Goal: Book appointment/travel/reservation

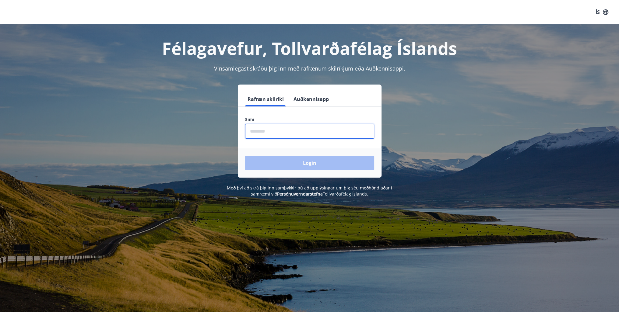
click at [284, 133] on input "phone" at bounding box center [309, 131] width 129 height 15
type input "********"
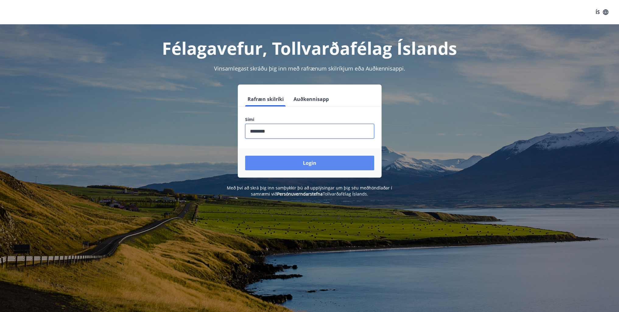
click at [304, 163] on button "Login" at bounding box center [309, 163] width 129 height 15
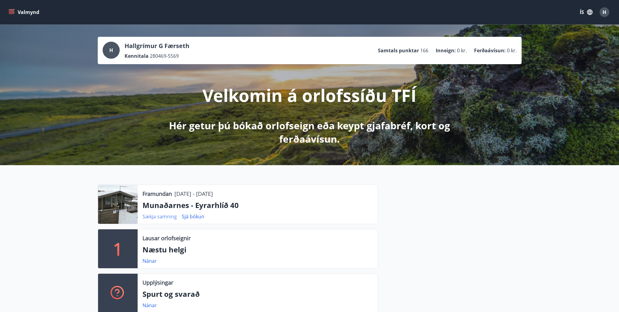
scroll to position [61, 0]
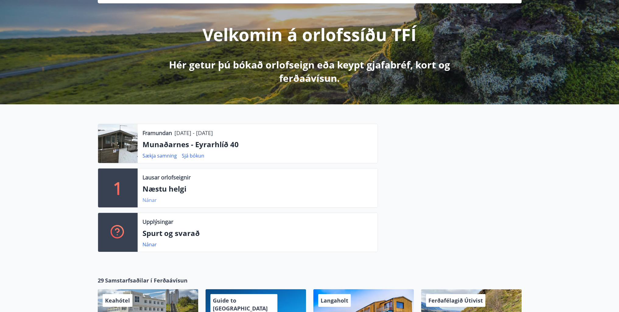
click at [148, 200] on link "Nánar" at bounding box center [149, 200] width 14 height 7
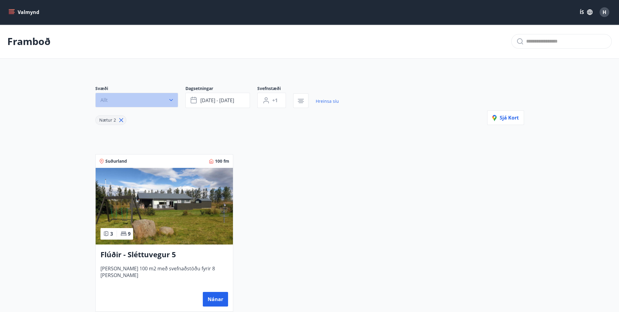
click at [169, 100] on icon "button" at bounding box center [171, 100] width 6 height 6
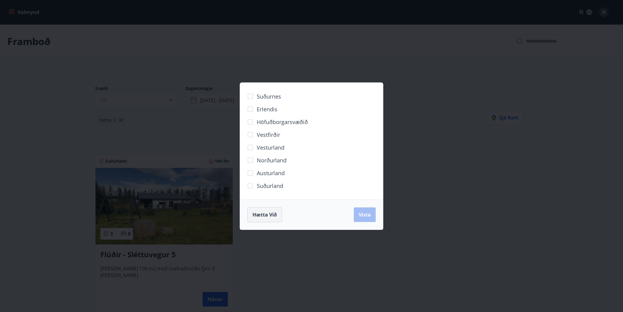
click at [272, 213] on span "Hætta við" at bounding box center [265, 215] width 24 height 7
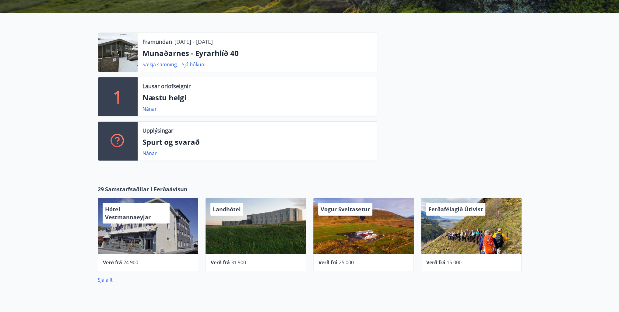
scroll to position [30, 0]
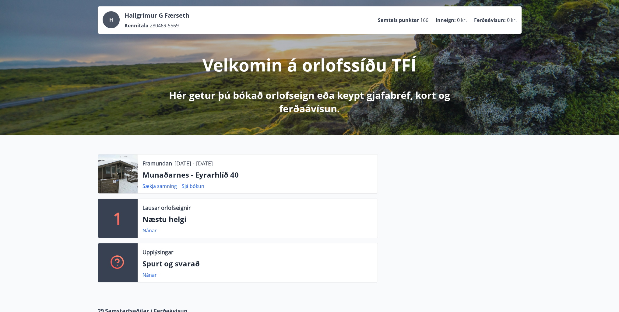
click at [165, 174] on p "Munaðarnes - Eyrarhlíð 40" at bounding box center [257, 175] width 230 height 10
click at [198, 185] on link "Sjá bókun" at bounding box center [193, 186] width 23 height 7
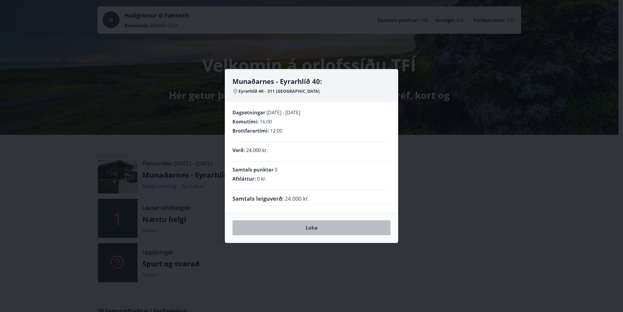
click at [310, 226] on button "Loka" at bounding box center [312, 227] width 158 height 15
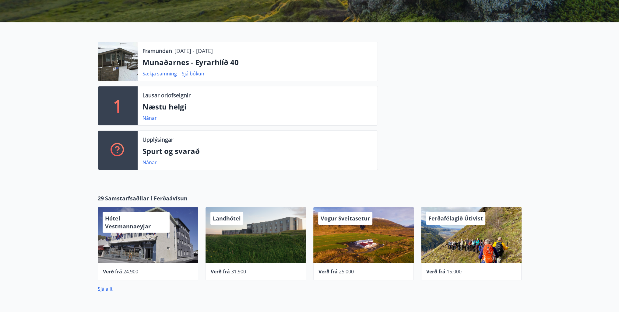
scroll to position [152, 0]
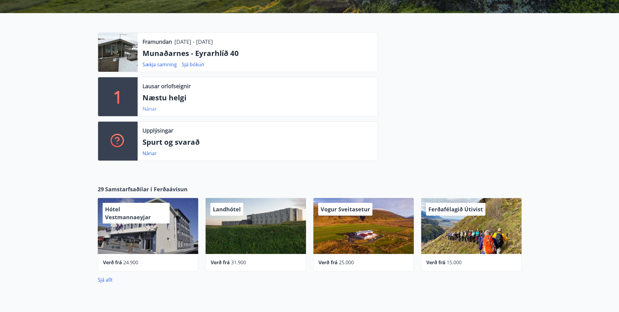
click at [146, 109] on link "Nánar" at bounding box center [149, 109] width 14 height 7
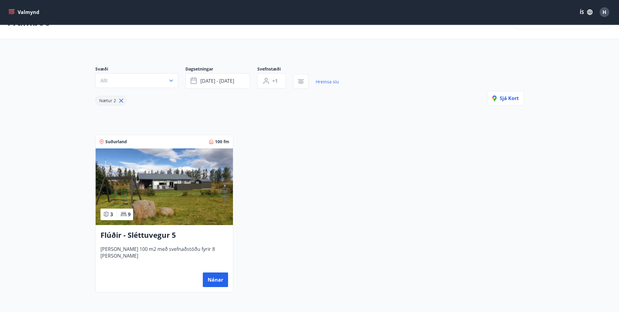
scroll to position [30, 0]
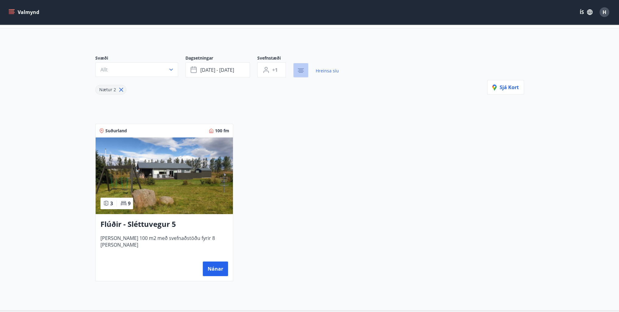
click at [299, 70] on icon "button" at bounding box center [300, 70] width 7 height 7
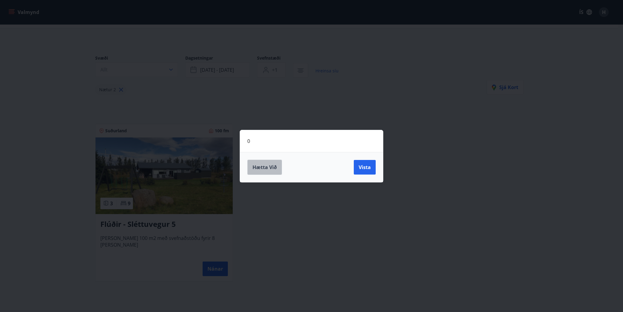
click at [273, 166] on span "Hætta við" at bounding box center [265, 167] width 24 height 7
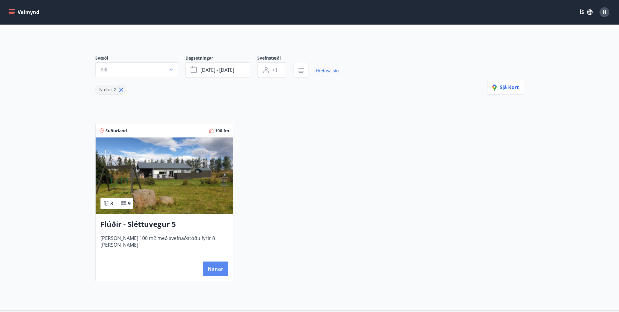
click at [217, 265] on button "Nánar" at bounding box center [215, 269] width 25 height 15
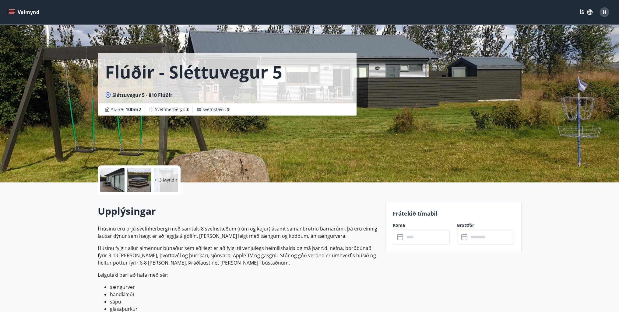
click at [12, 12] on icon "menu" at bounding box center [12, 12] width 7 height 1
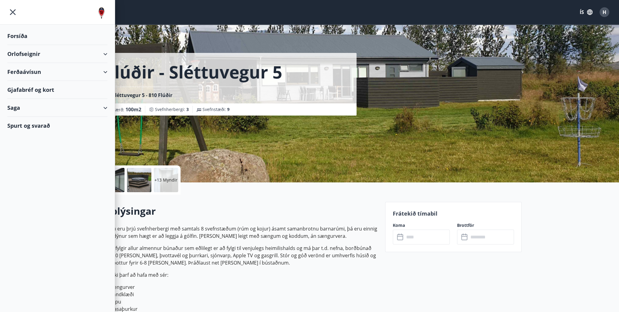
click at [26, 54] on div "Orlofseignir" at bounding box center [57, 54] width 100 height 18
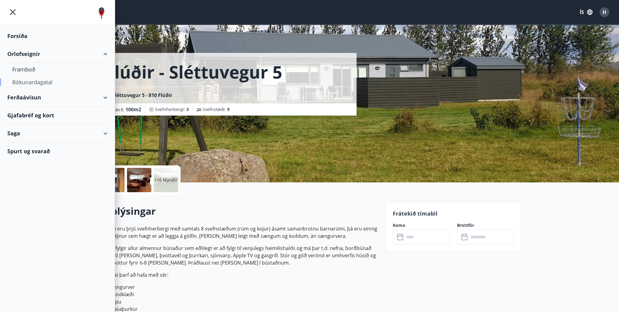
click at [33, 82] on div "Bókunardagatal" at bounding box center [57, 82] width 90 height 13
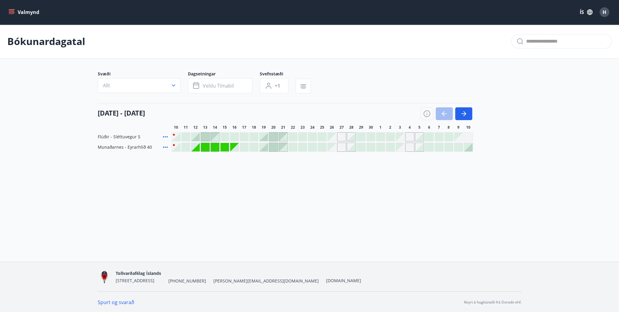
click at [183, 147] on div at bounding box center [185, 147] width 9 height 9
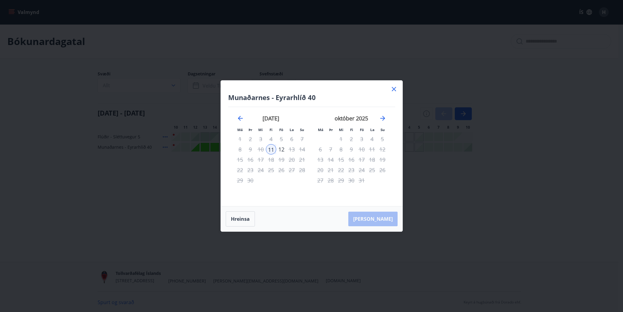
click at [395, 88] on icon at bounding box center [394, 89] width 4 height 4
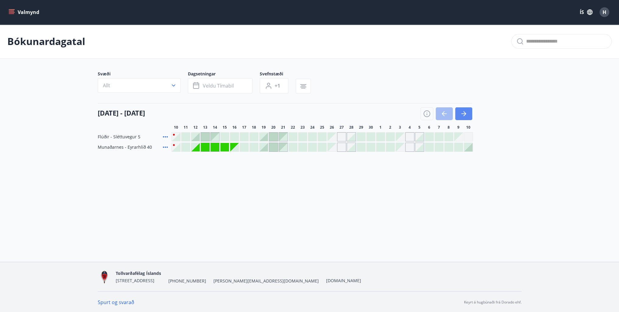
click at [467, 116] on button "button" at bounding box center [463, 113] width 17 height 13
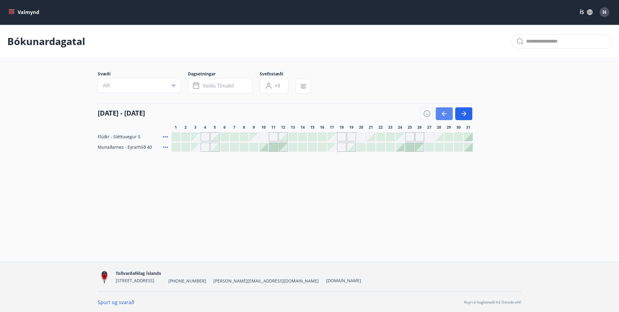
click at [445, 113] on icon "button" at bounding box center [443, 113] width 7 height 7
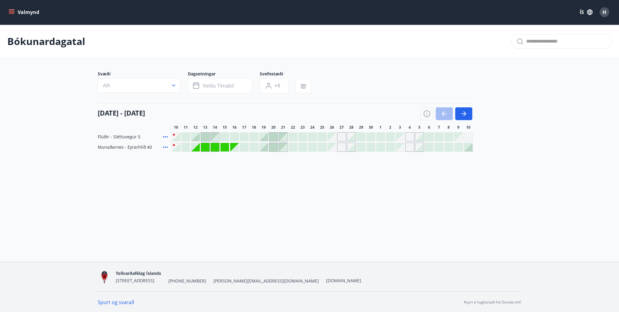
click at [234, 145] on div at bounding box center [234, 147] width 9 height 9
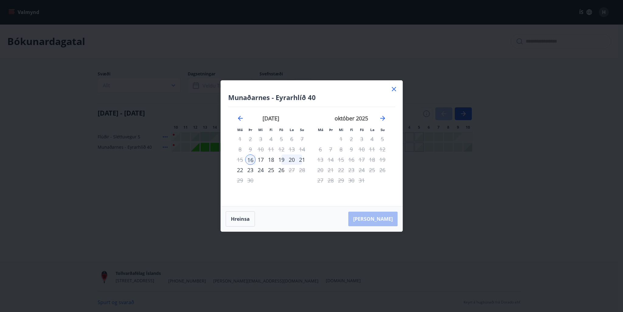
click at [393, 90] on icon at bounding box center [394, 89] width 4 height 4
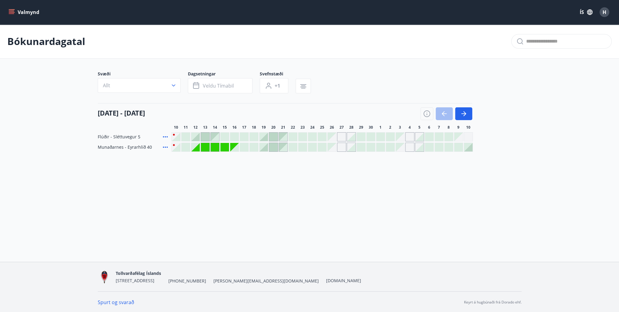
scroll to position [1, 0]
click at [166, 145] on icon at bounding box center [165, 146] width 7 height 7
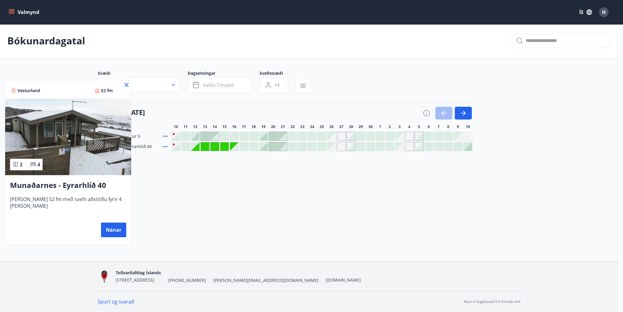
click at [125, 85] on icon at bounding box center [126, 84] width 7 height 7
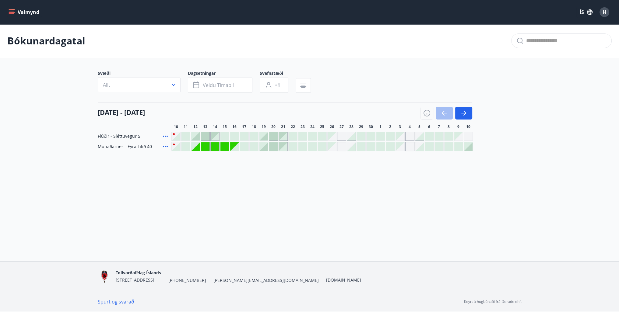
click at [274, 135] on div at bounding box center [273, 136] width 9 height 9
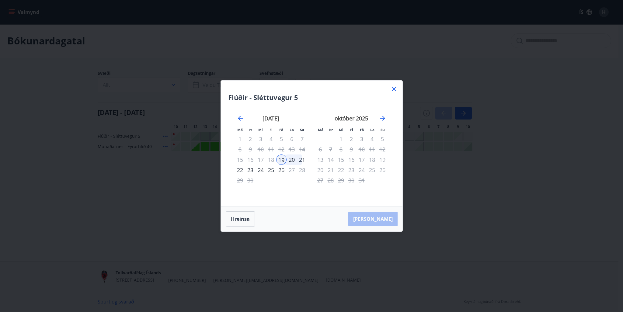
click at [292, 160] on div "20" at bounding box center [292, 160] width 10 height 10
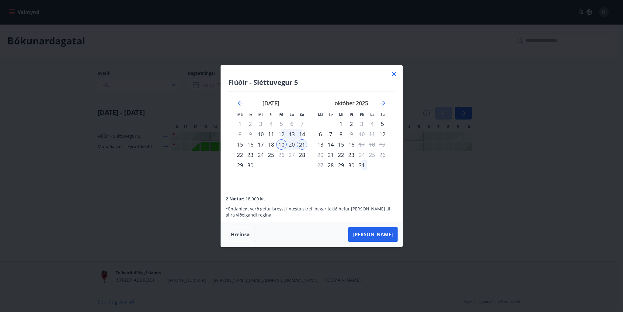
click at [392, 75] on icon at bounding box center [394, 74] width 4 height 4
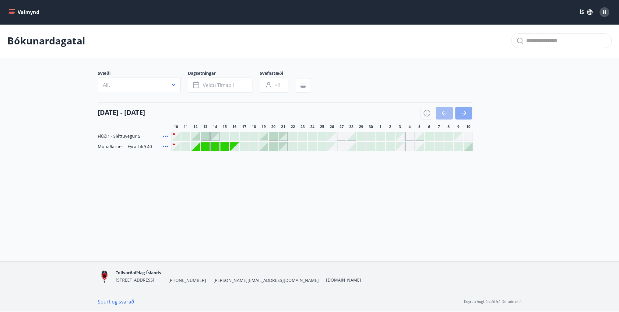
click at [461, 113] on icon "button" at bounding box center [463, 113] width 5 height 1
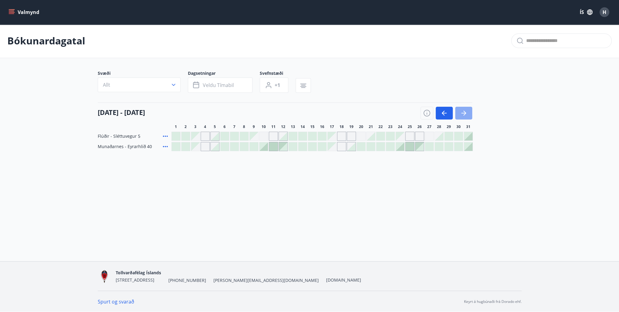
click at [461, 112] on icon "button" at bounding box center [463, 113] width 7 height 7
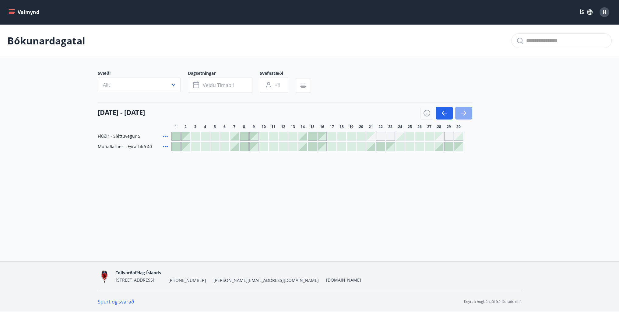
click at [463, 112] on icon "button" at bounding box center [463, 113] width 7 height 7
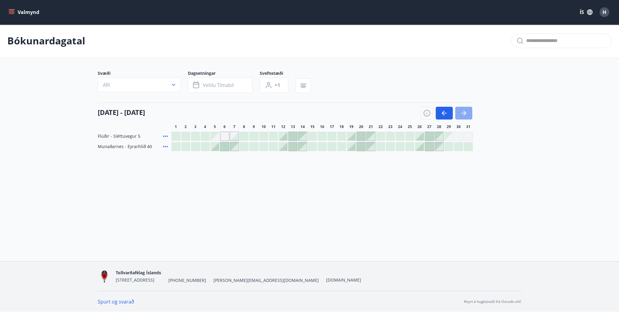
click at [463, 112] on icon "button" at bounding box center [463, 113] width 7 height 7
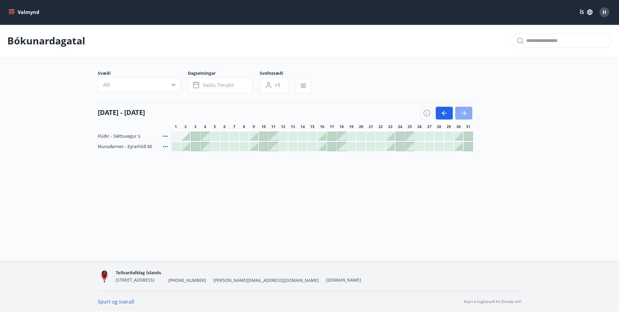
click at [463, 112] on icon "button" at bounding box center [463, 113] width 7 height 7
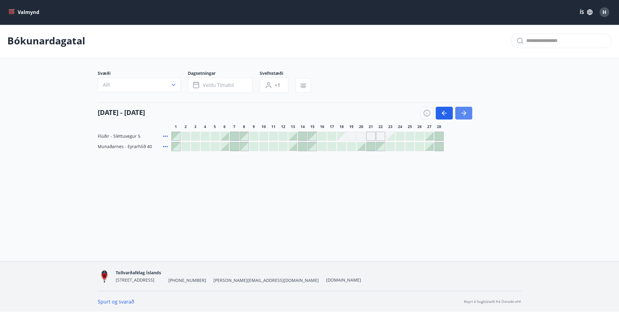
click at [463, 112] on icon "button" at bounding box center [463, 113] width 7 height 7
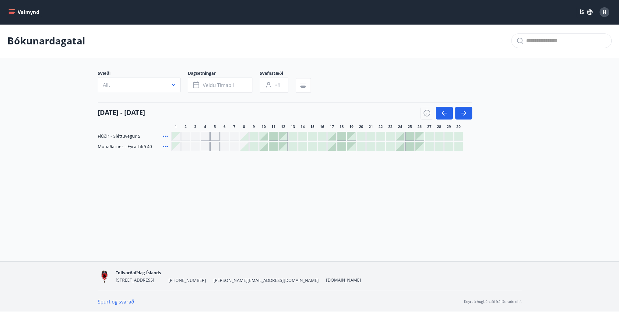
click at [160, 146] on div "Munaðarnes - Eyrarhlíð 40" at bounding box center [133, 146] width 71 height 9
click at [165, 146] on icon at bounding box center [165, 146] width 5 height 1
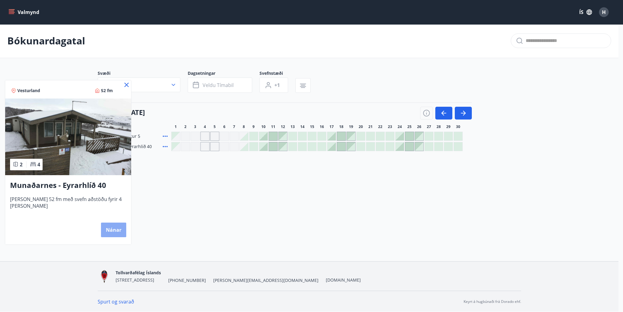
click at [113, 230] on button "Nánar" at bounding box center [113, 230] width 25 height 15
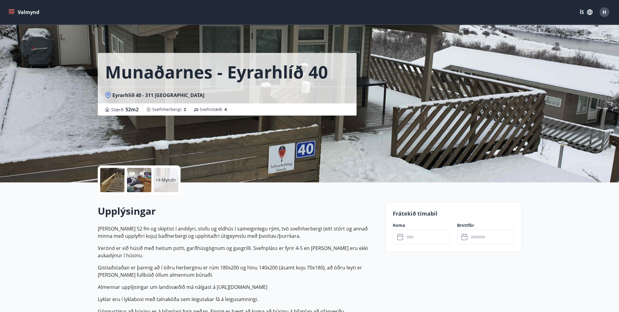
click at [116, 178] on div at bounding box center [112, 180] width 24 height 24
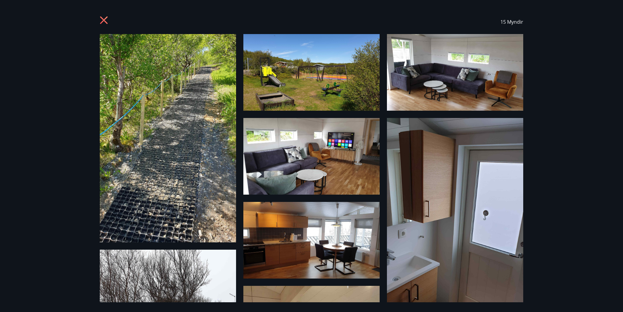
click at [188, 106] on img at bounding box center [168, 138] width 136 height 209
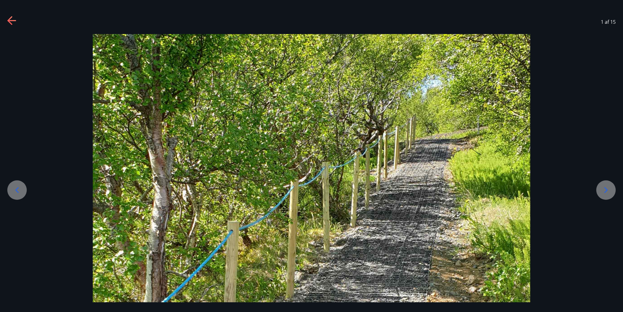
scroll to position [61, 0]
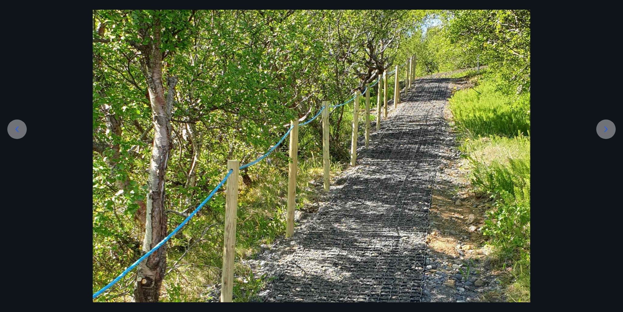
click at [604, 128] on icon at bounding box center [607, 130] width 10 height 10
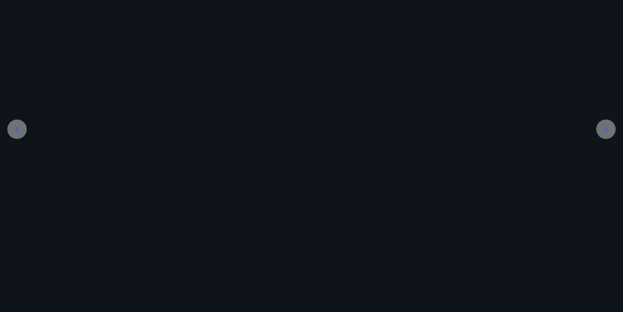
scroll to position [0, 0]
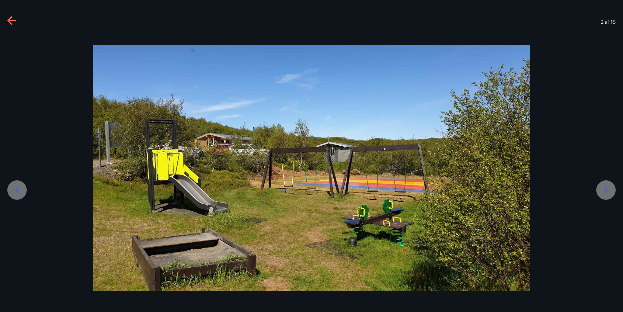
click at [608, 189] on icon at bounding box center [607, 190] width 10 height 10
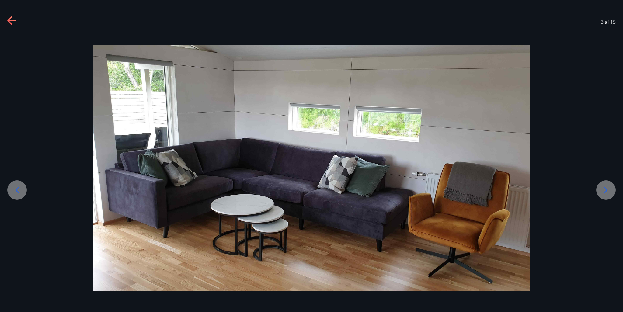
click at [608, 189] on icon at bounding box center [607, 190] width 10 height 10
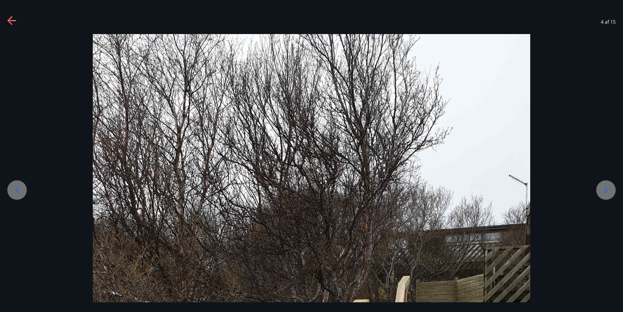
click at [608, 189] on icon at bounding box center [607, 190] width 10 height 10
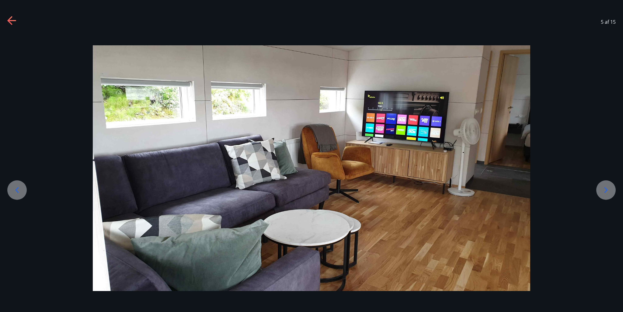
click at [608, 189] on icon at bounding box center [607, 190] width 10 height 10
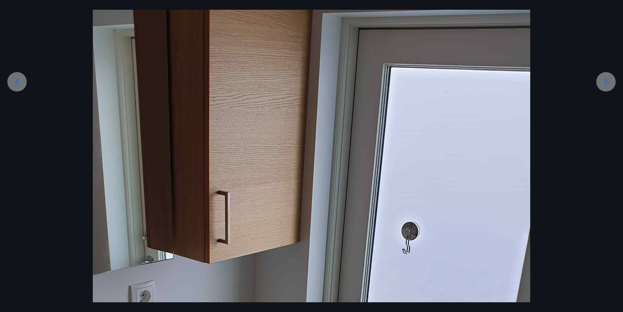
scroll to position [91, 0]
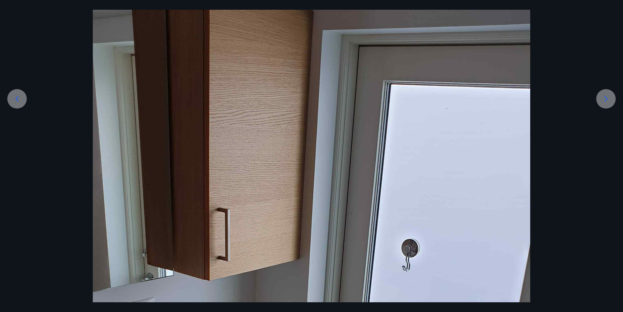
click at [606, 95] on icon at bounding box center [607, 99] width 10 height 10
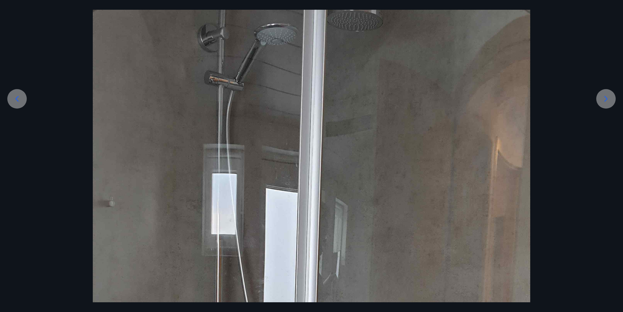
click at [607, 100] on icon at bounding box center [606, 99] width 3 height 6
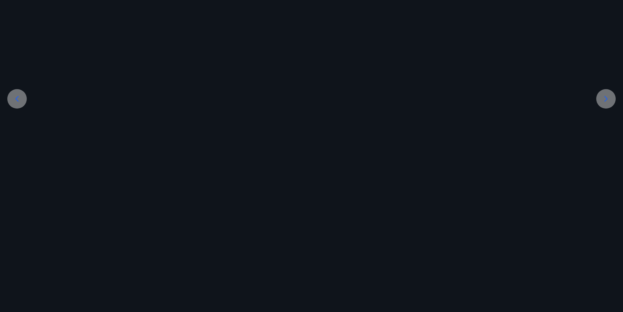
scroll to position [0, 0]
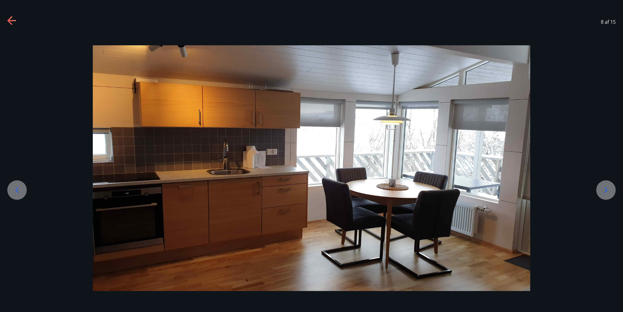
click at [602, 190] on icon at bounding box center [607, 190] width 10 height 10
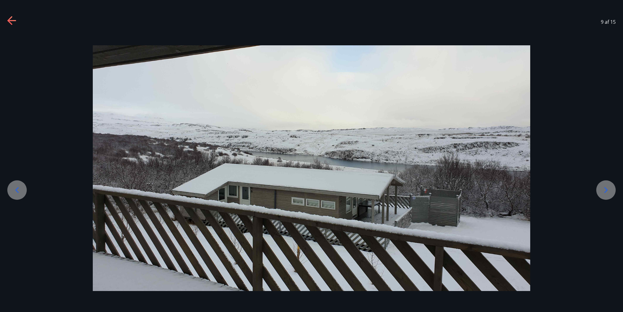
click at [602, 190] on icon at bounding box center [607, 190] width 10 height 10
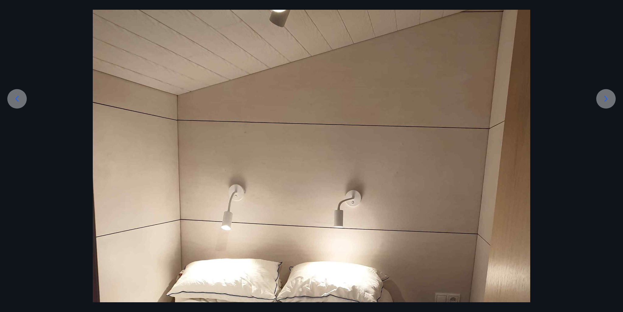
scroll to position [91, 0]
click at [606, 99] on icon at bounding box center [607, 99] width 10 height 10
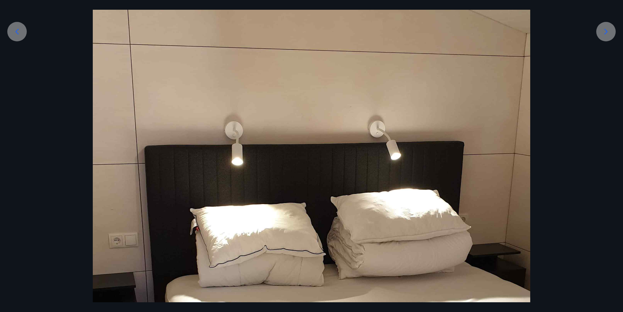
scroll to position [83, 0]
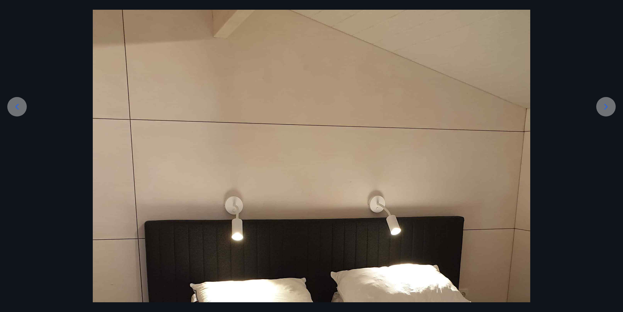
click at [606, 106] on icon at bounding box center [606, 107] width 3 height 6
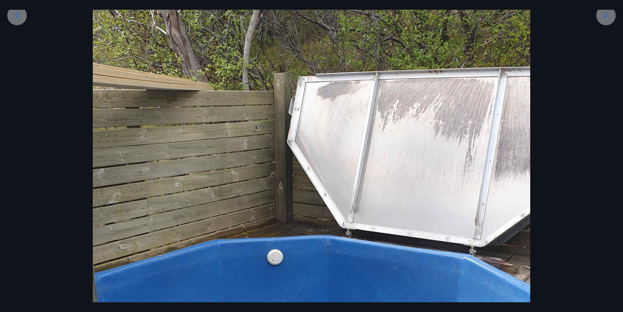
scroll to position [114, 0]
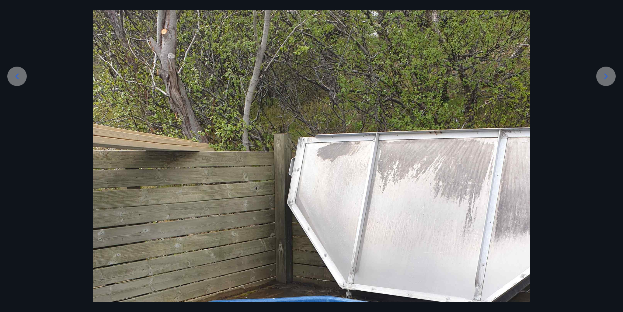
click at [606, 76] on icon at bounding box center [607, 77] width 10 height 10
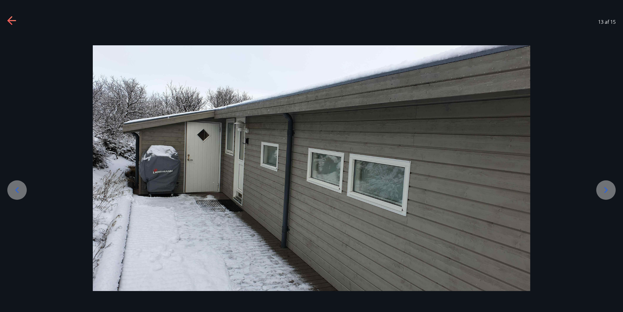
scroll to position [0, 0]
click at [606, 189] on icon at bounding box center [606, 191] width 3 height 6
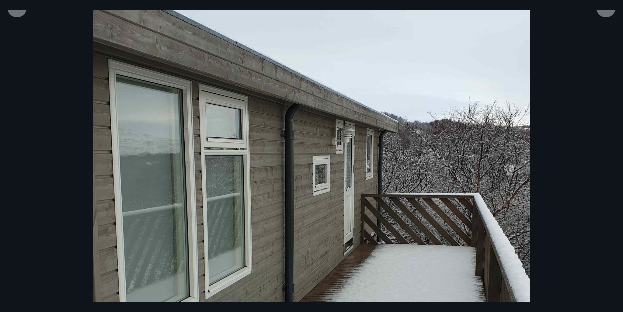
scroll to position [152, 0]
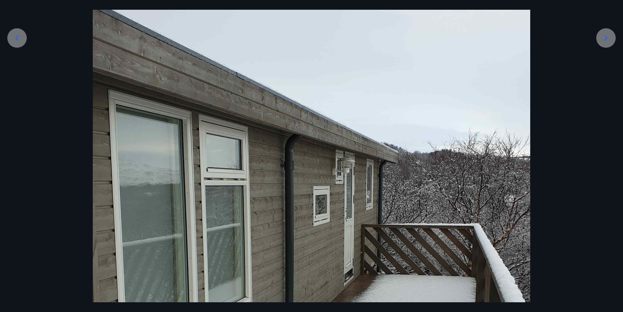
click at [604, 37] on icon at bounding box center [607, 38] width 10 height 10
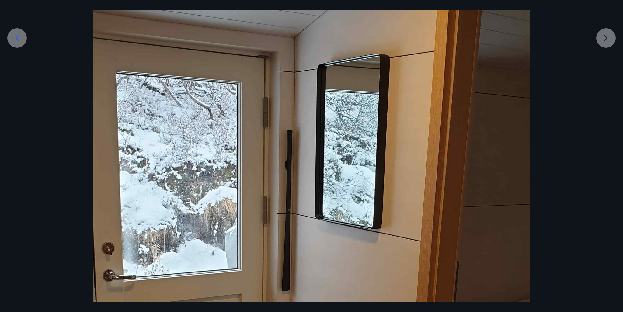
click at [605, 33] on div at bounding box center [311, 271] width 623 height 778
click at [606, 40] on div at bounding box center [311, 271] width 623 height 778
